Goal: Task Accomplishment & Management: Manage account settings

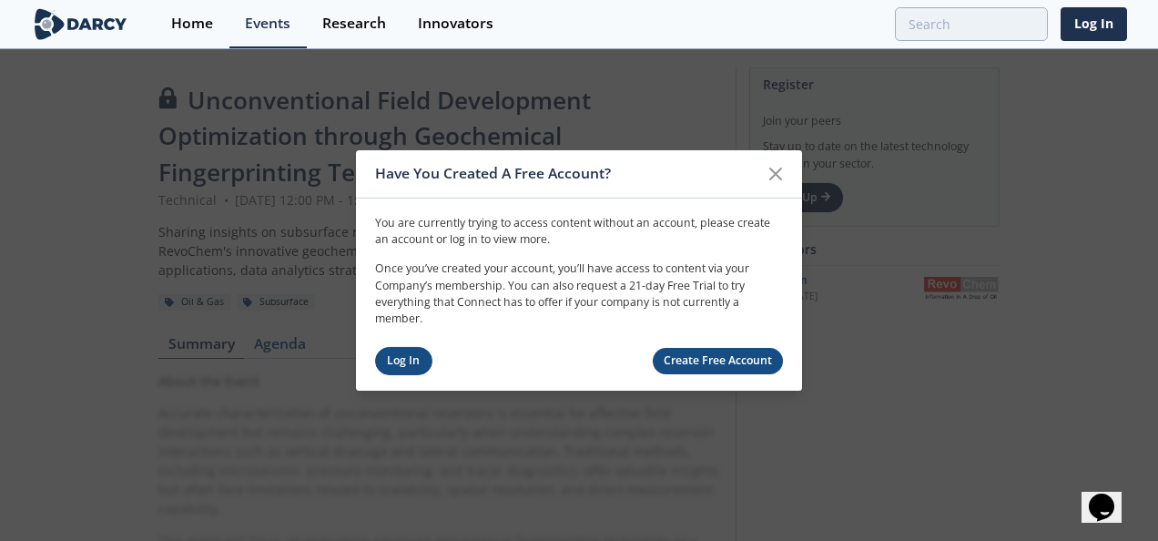
click at [390, 369] on link "Log In" at bounding box center [403, 361] width 57 height 28
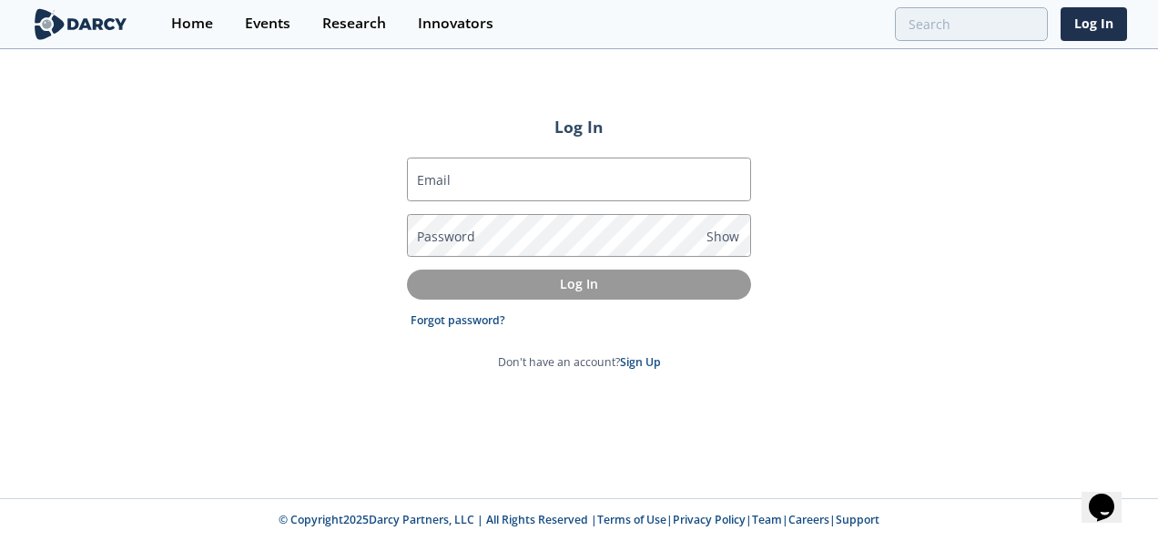
type input "[EMAIL_ADDRESS][DOMAIN_NAME]"
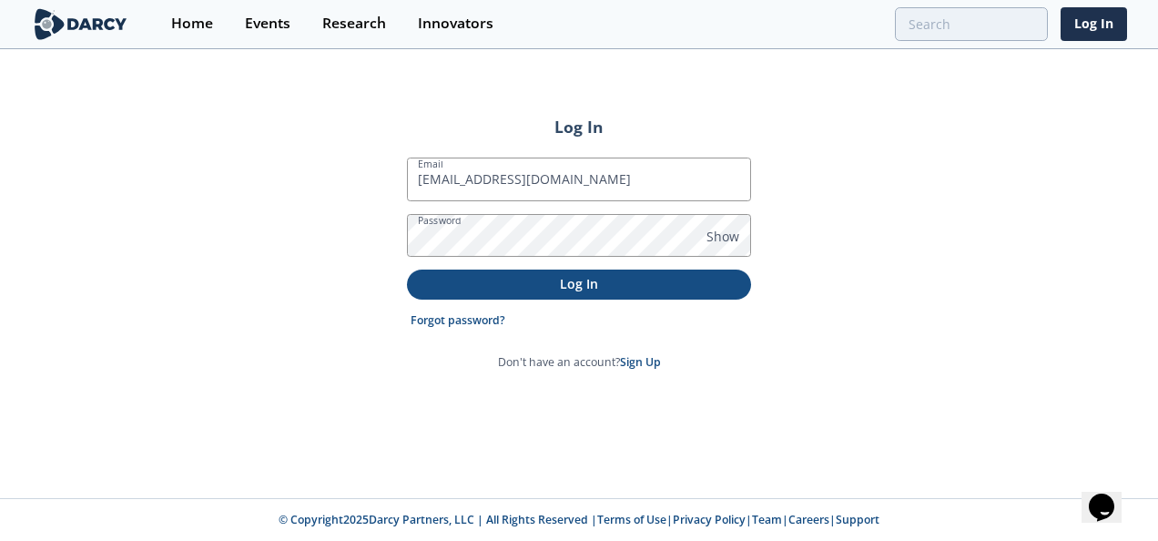
click at [543, 284] on p "Log In" at bounding box center [579, 283] width 319 height 19
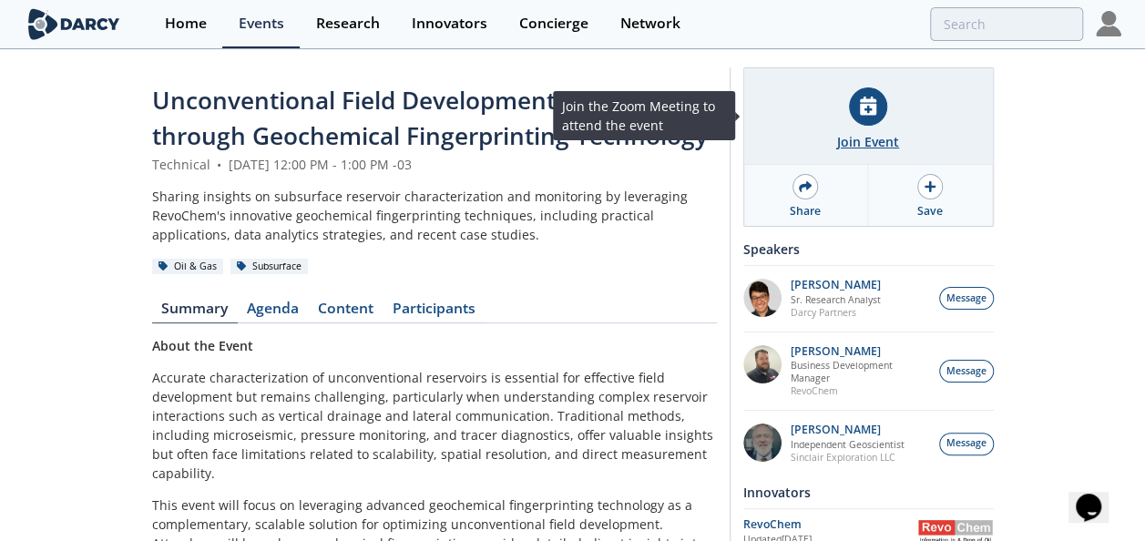
click at [866, 121] on div at bounding box center [868, 106] width 38 height 38
